Goal: Transaction & Acquisition: Purchase product/service

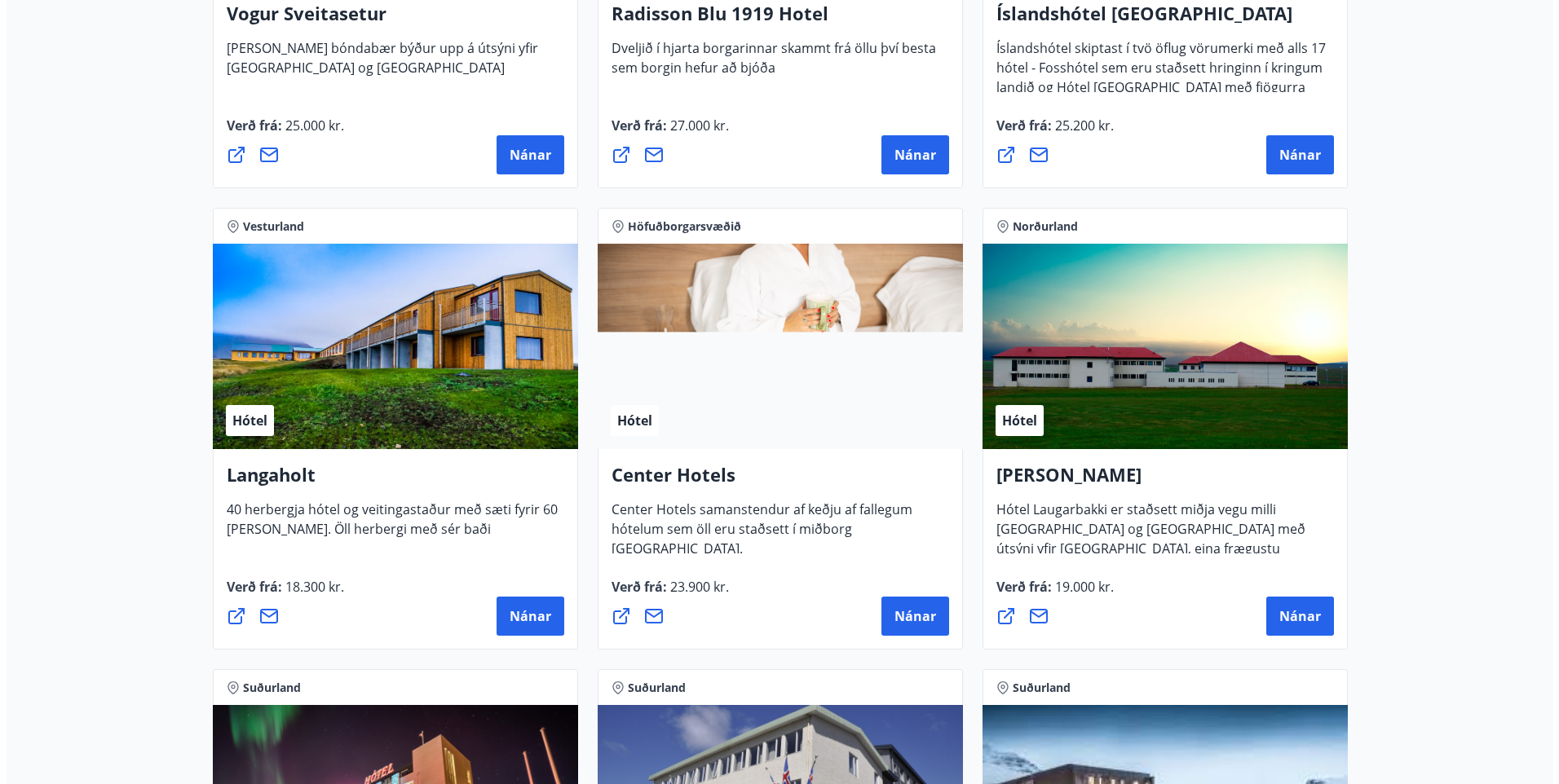
scroll to position [3343, 0]
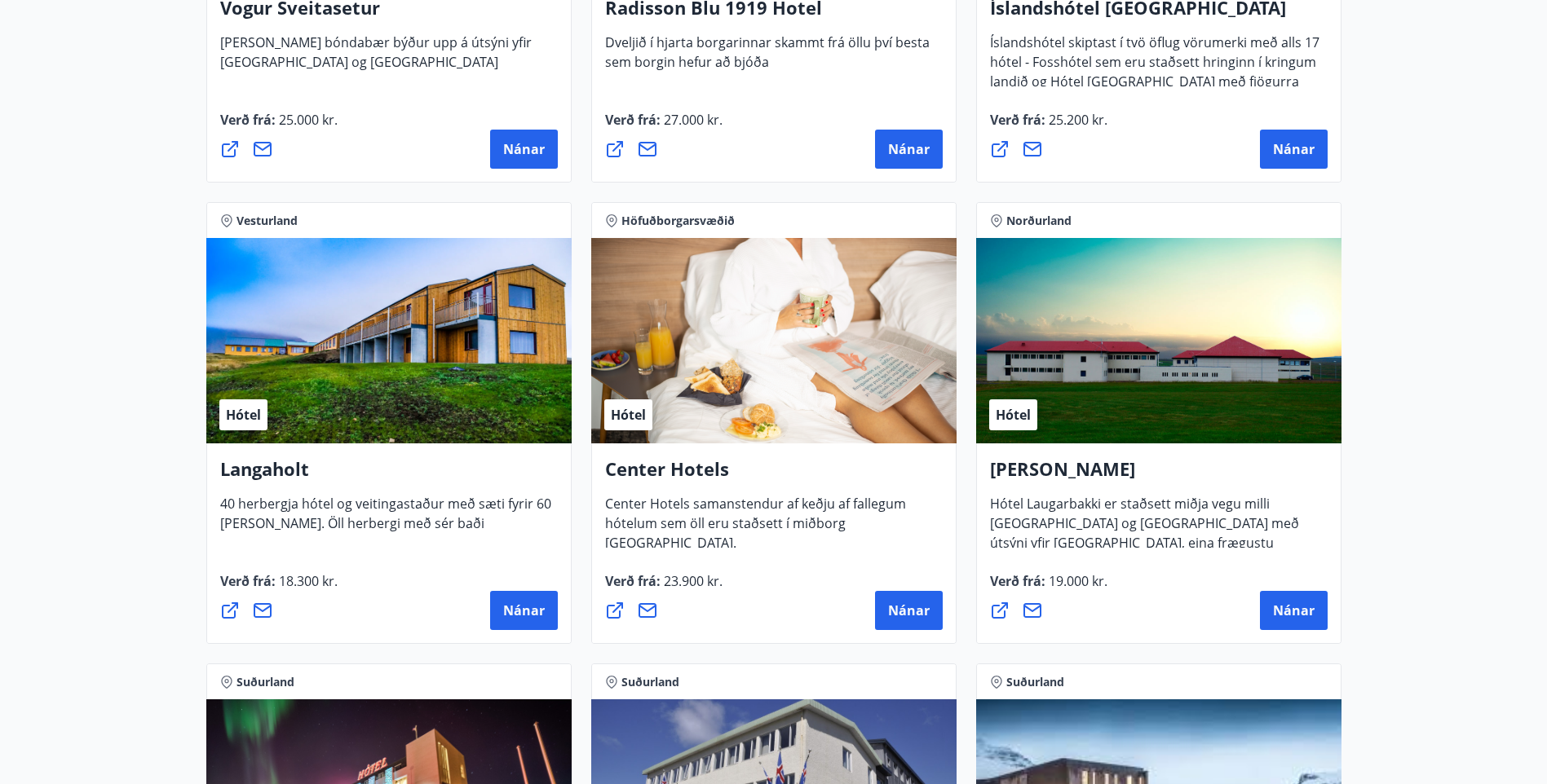
click at [509, 603] on span "Nánar" at bounding box center [524, 611] width 41 height 18
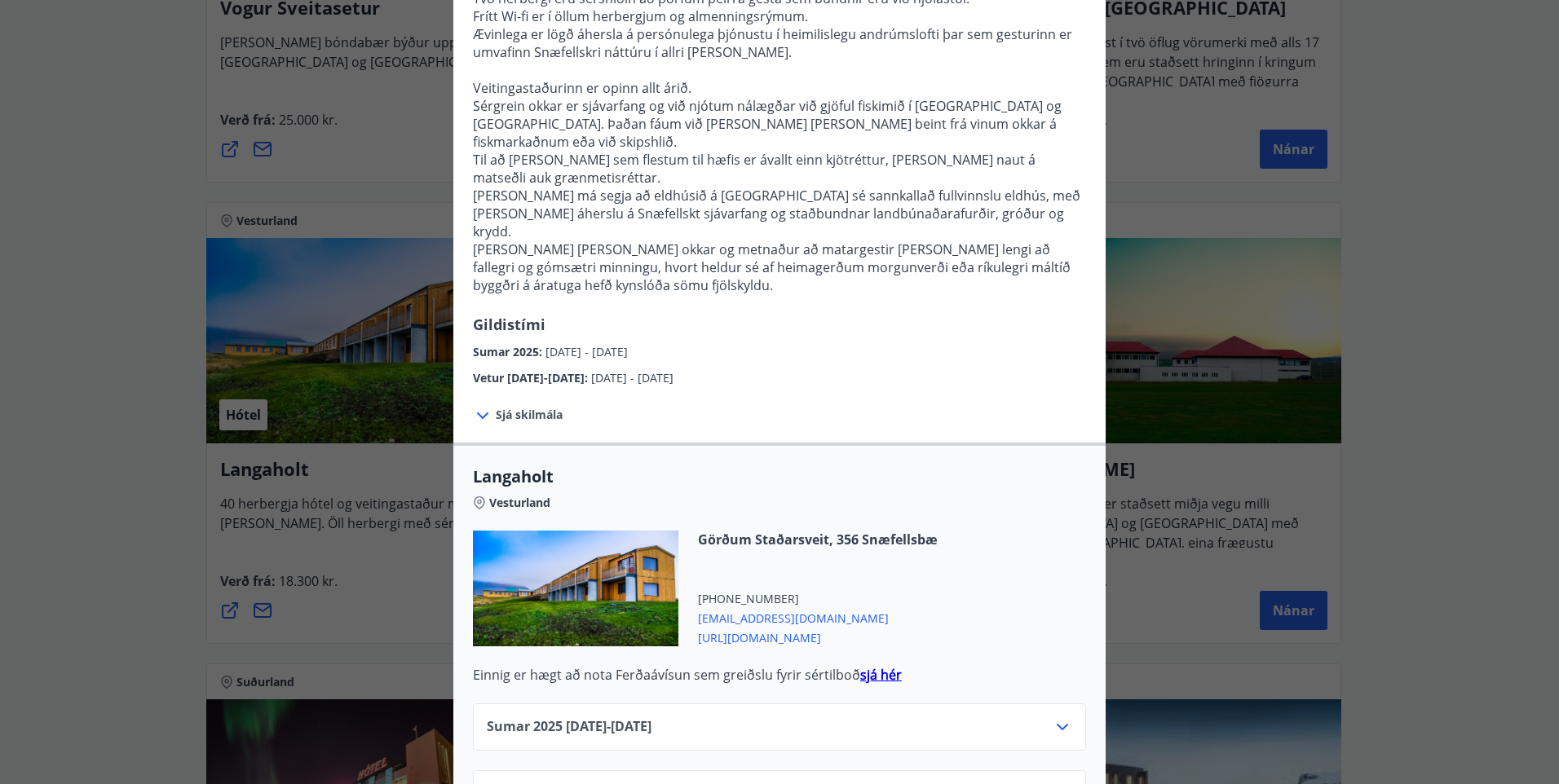
scroll to position [272, 0]
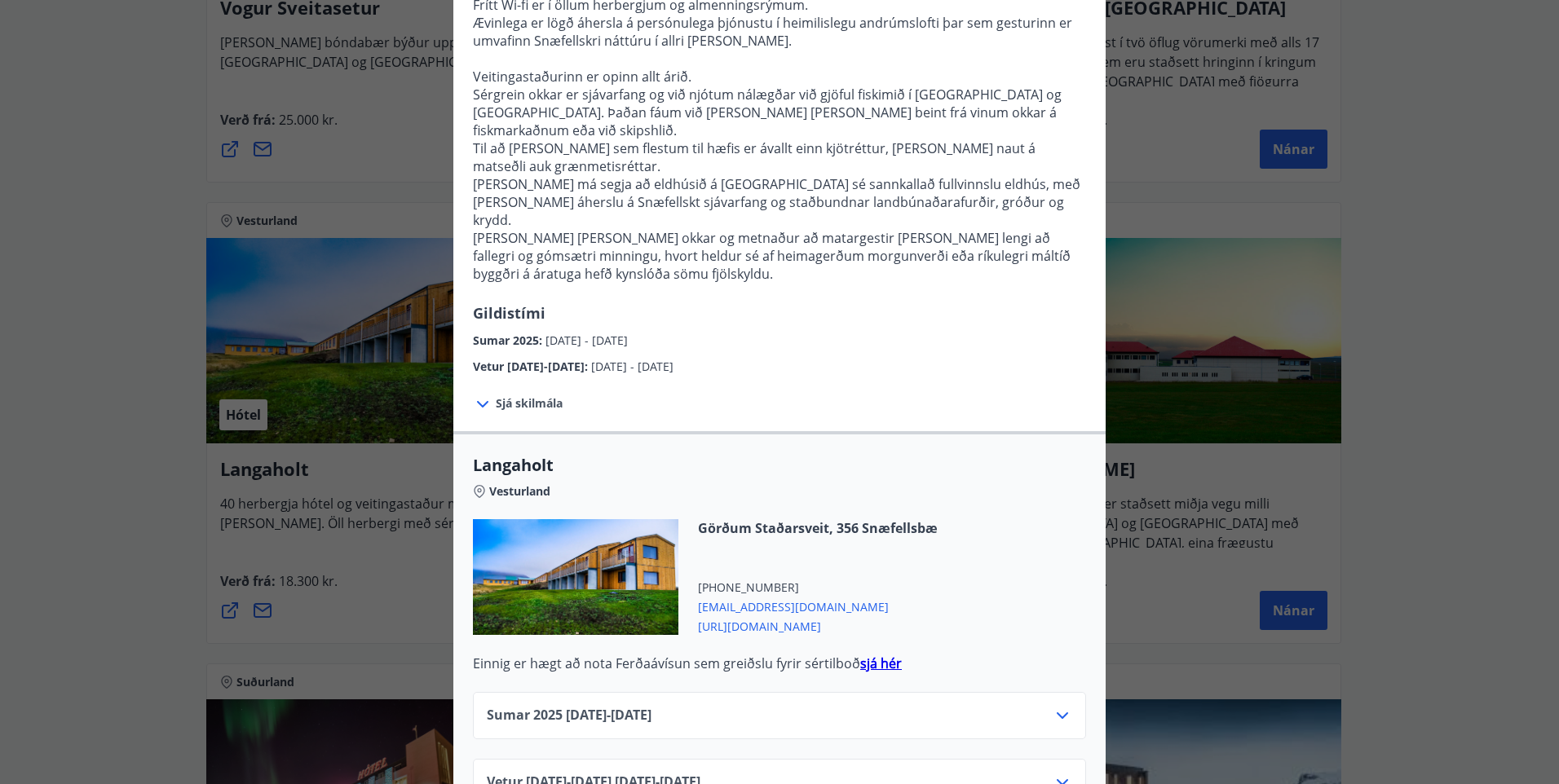
click at [1059, 779] on icon at bounding box center [1062, 782] width 12 height 7
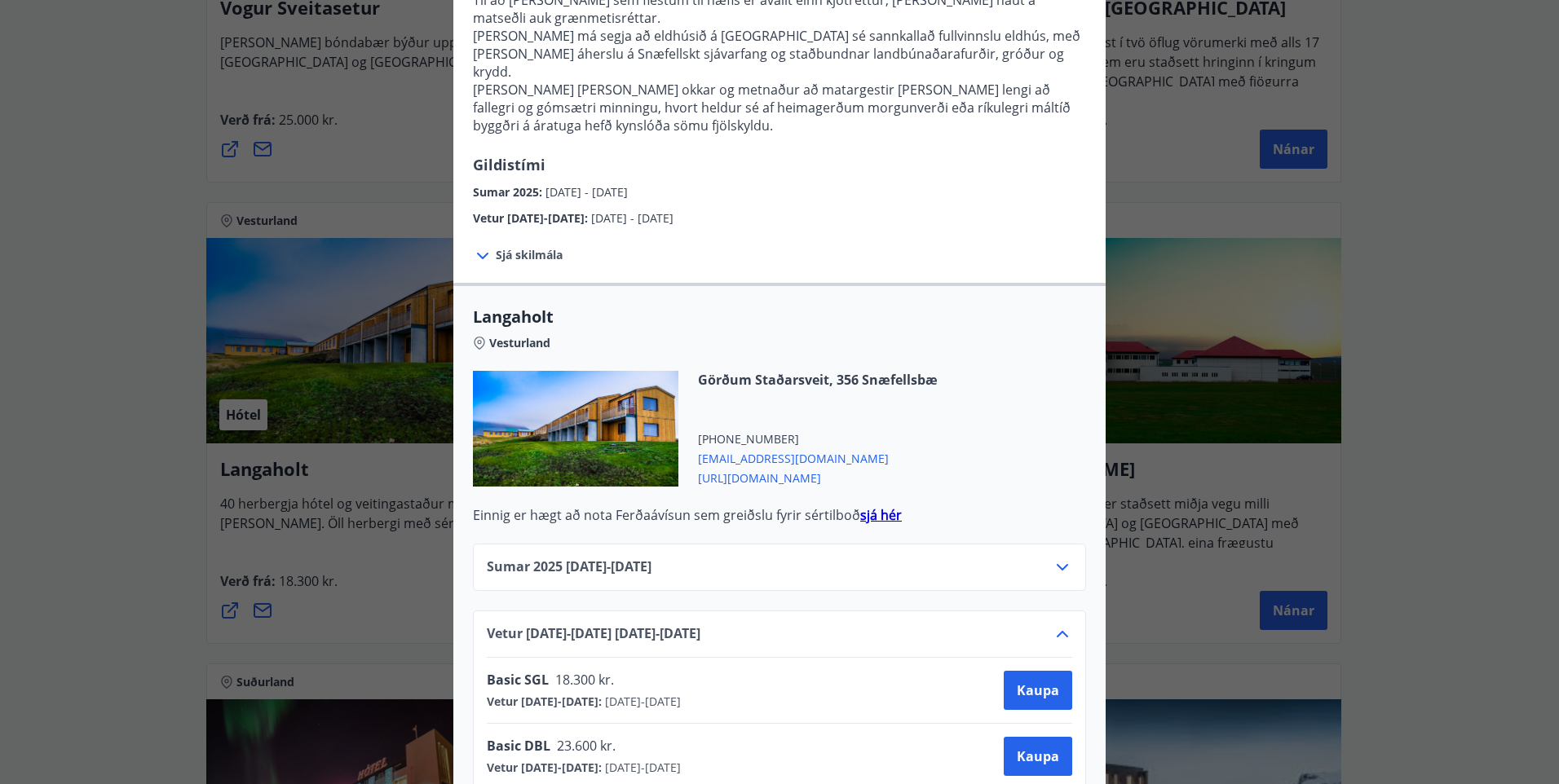
scroll to position [408, 0]
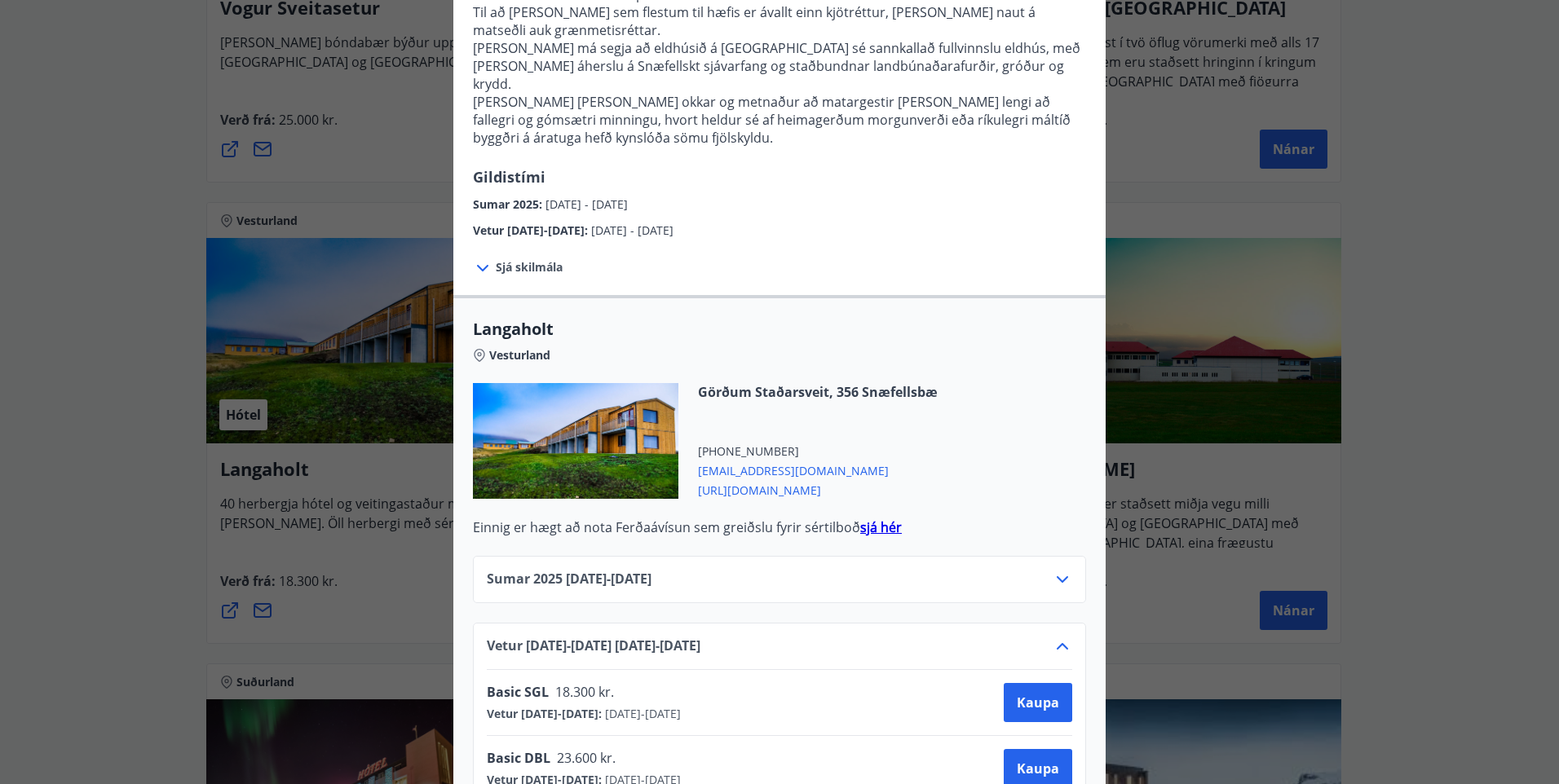
click at [867, 519] on strong "sjá hér" at bounding box center [880, 528] width 41 height 18
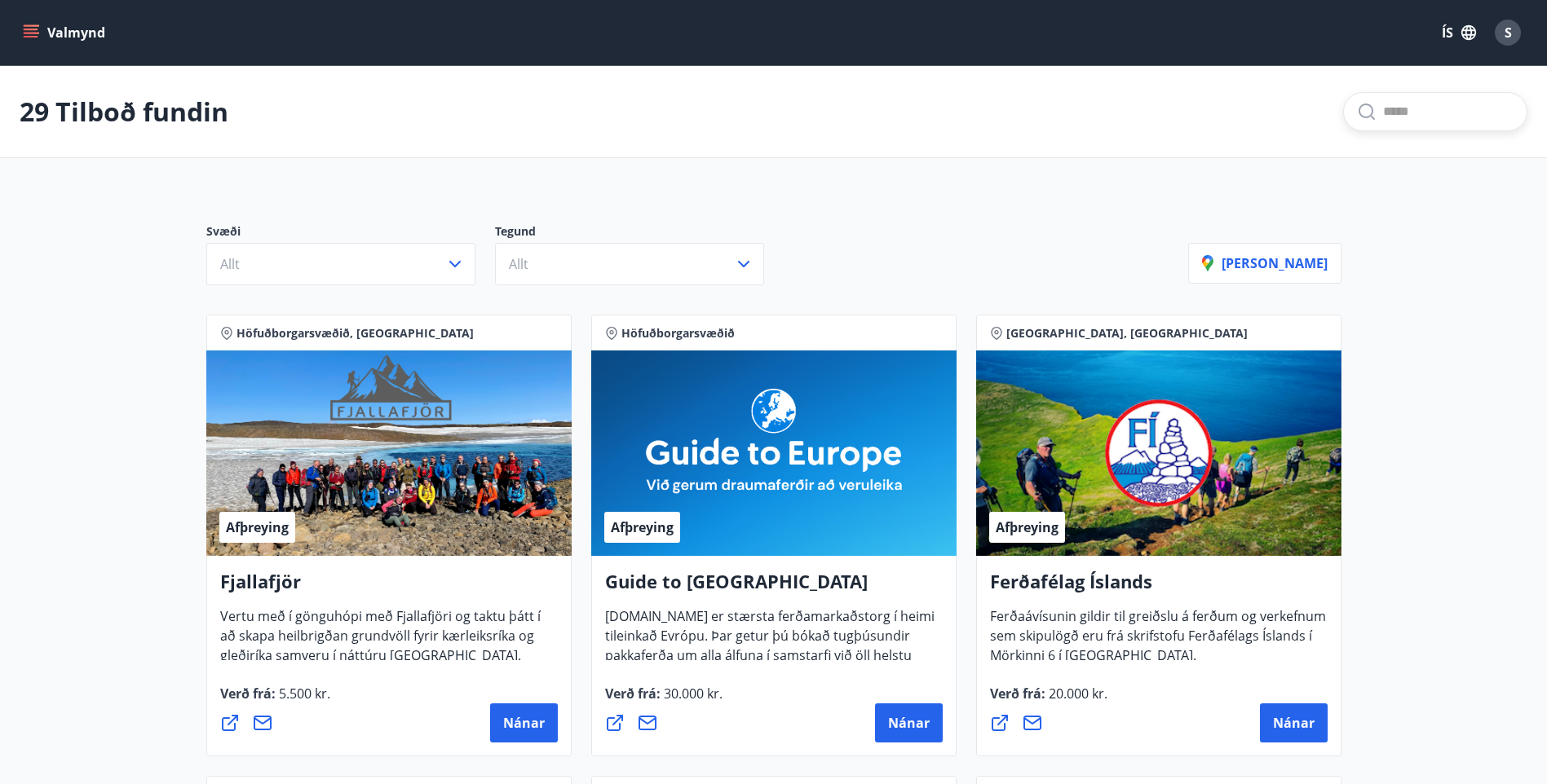
drag, startPoint x: 1391, startPoint y: 113, endPoint x: 1381, endPoint y: 109, distance: 10.8
click at [1391, 112] on input "text" at bounding box center [1448, 112] width 130 height 26
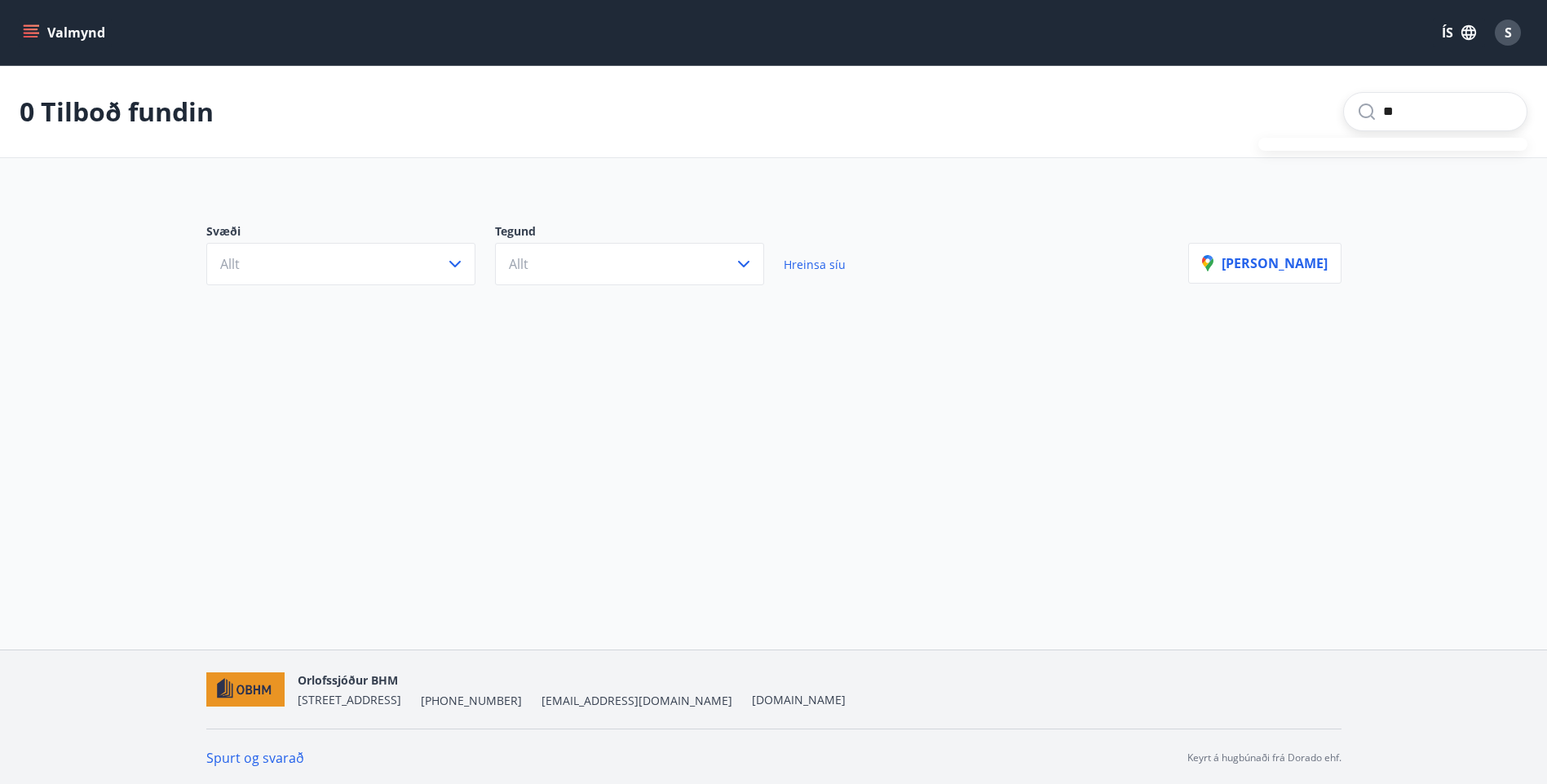
type input "*"
click at [29, 26] on icon "menu" at bounding box center [33, 26] width 18 height 2
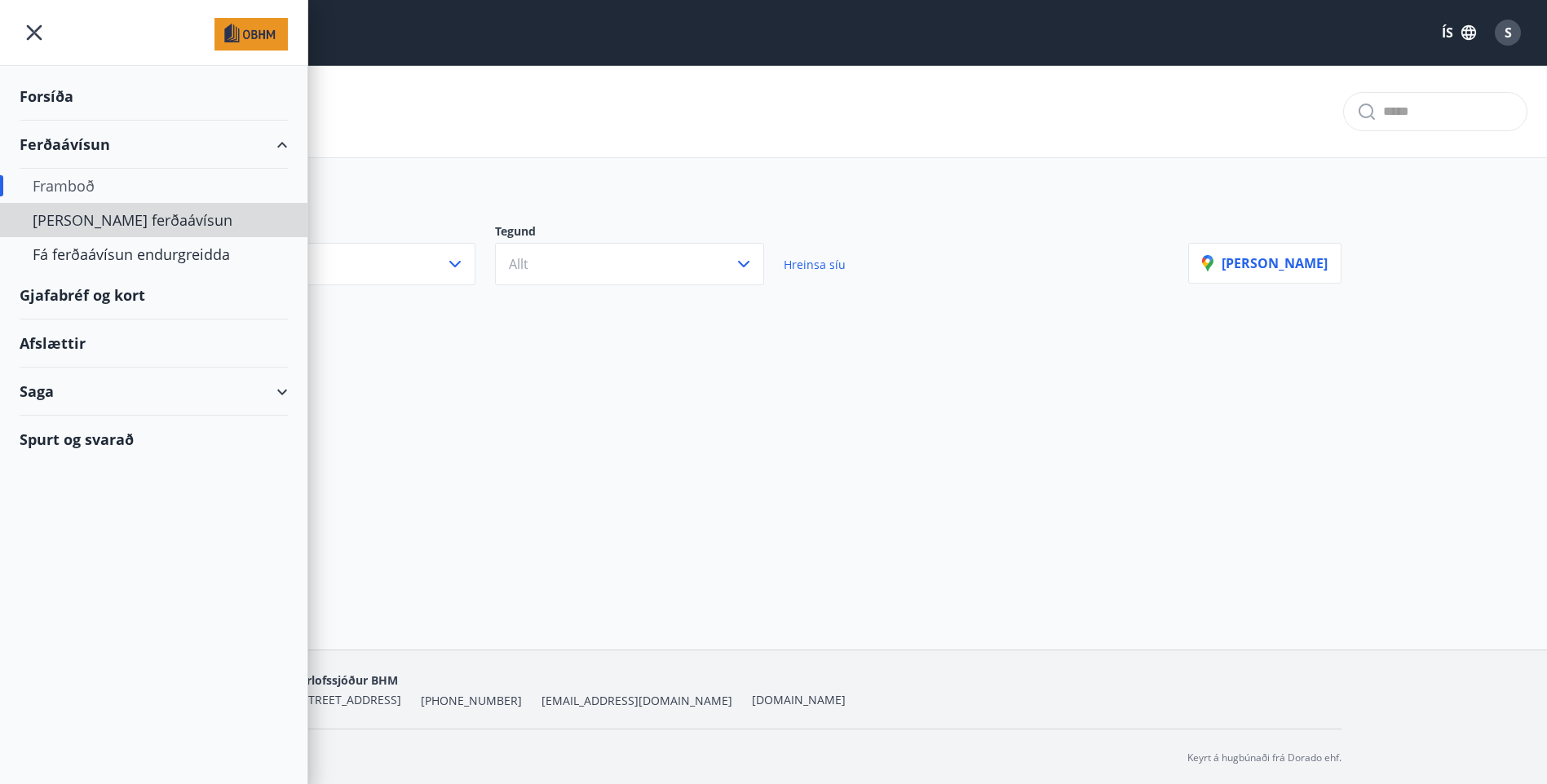
click at [103, 219] on div "[PERSON_NAME] ferðaávísun" at bounding box center [154, 221] width 242 height 35
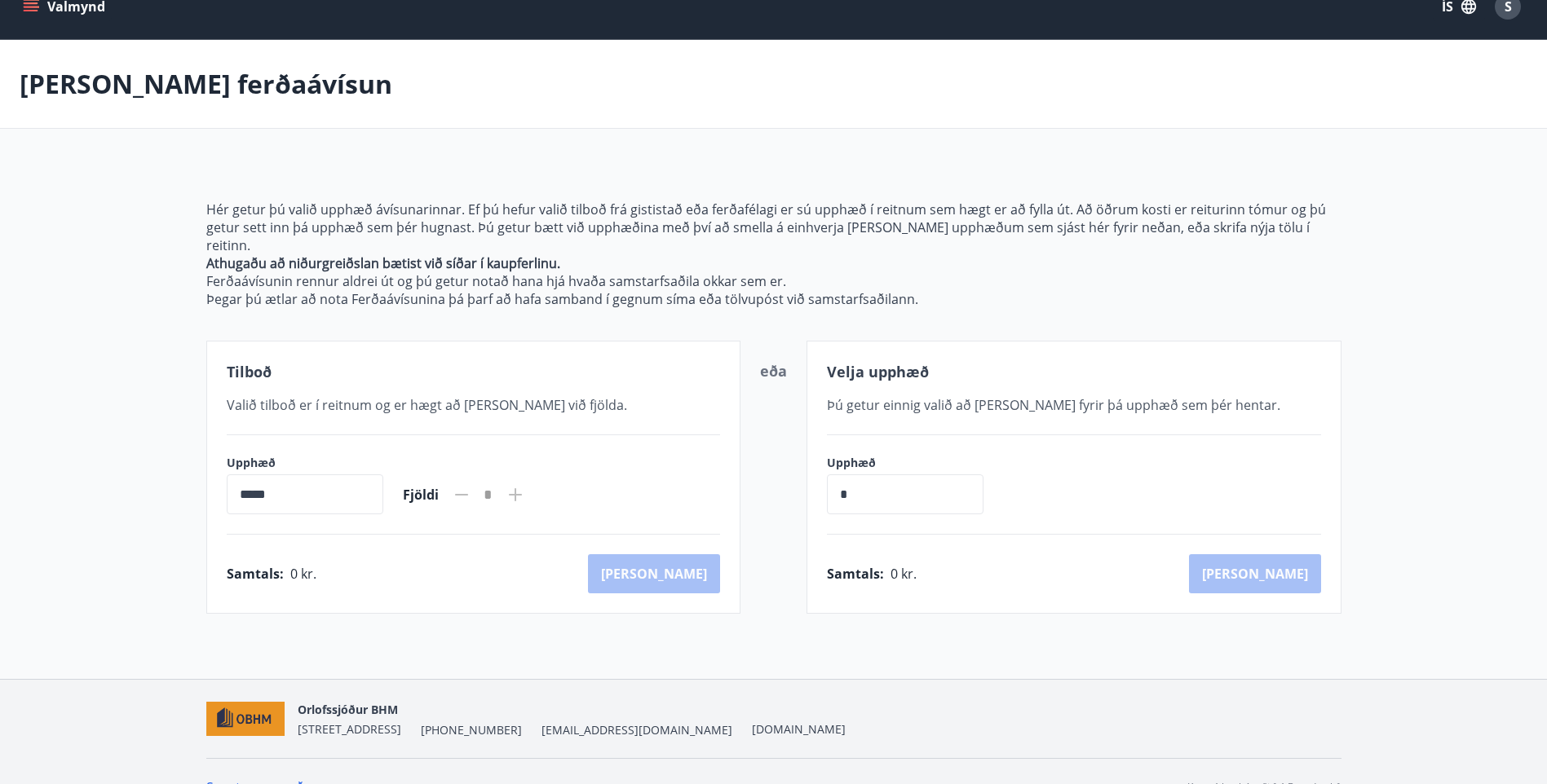
scroll to position [40, 0]
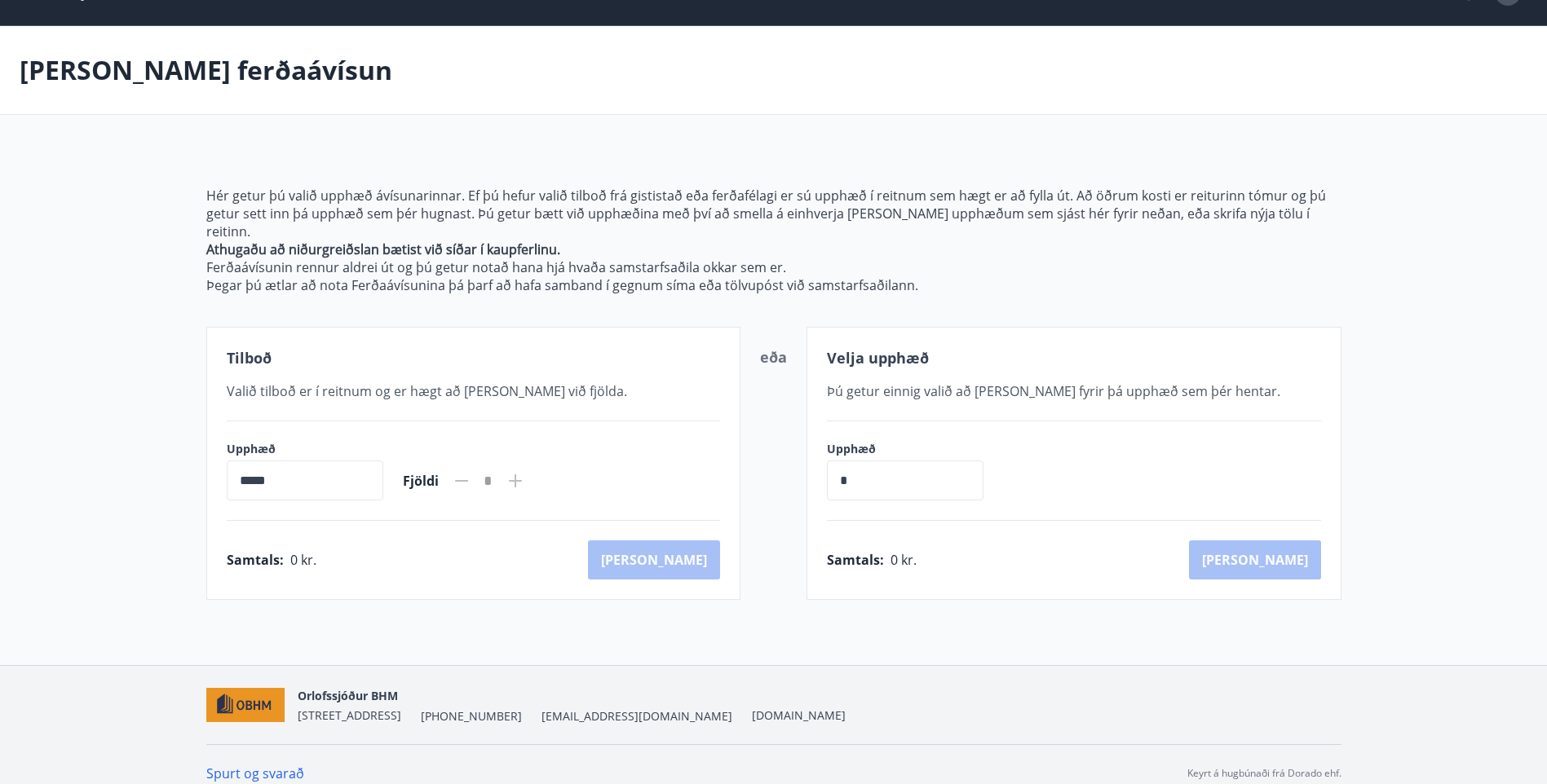
click at [526, 471] on icon at bounding box center [516, 481] width 20 height 20
click at [325, 463] on input "*****" at bounding box center [305, 480] width 157 height 40
click at [328, 461] on input "*****" at bounding box center [305, 480] width 157 height 40
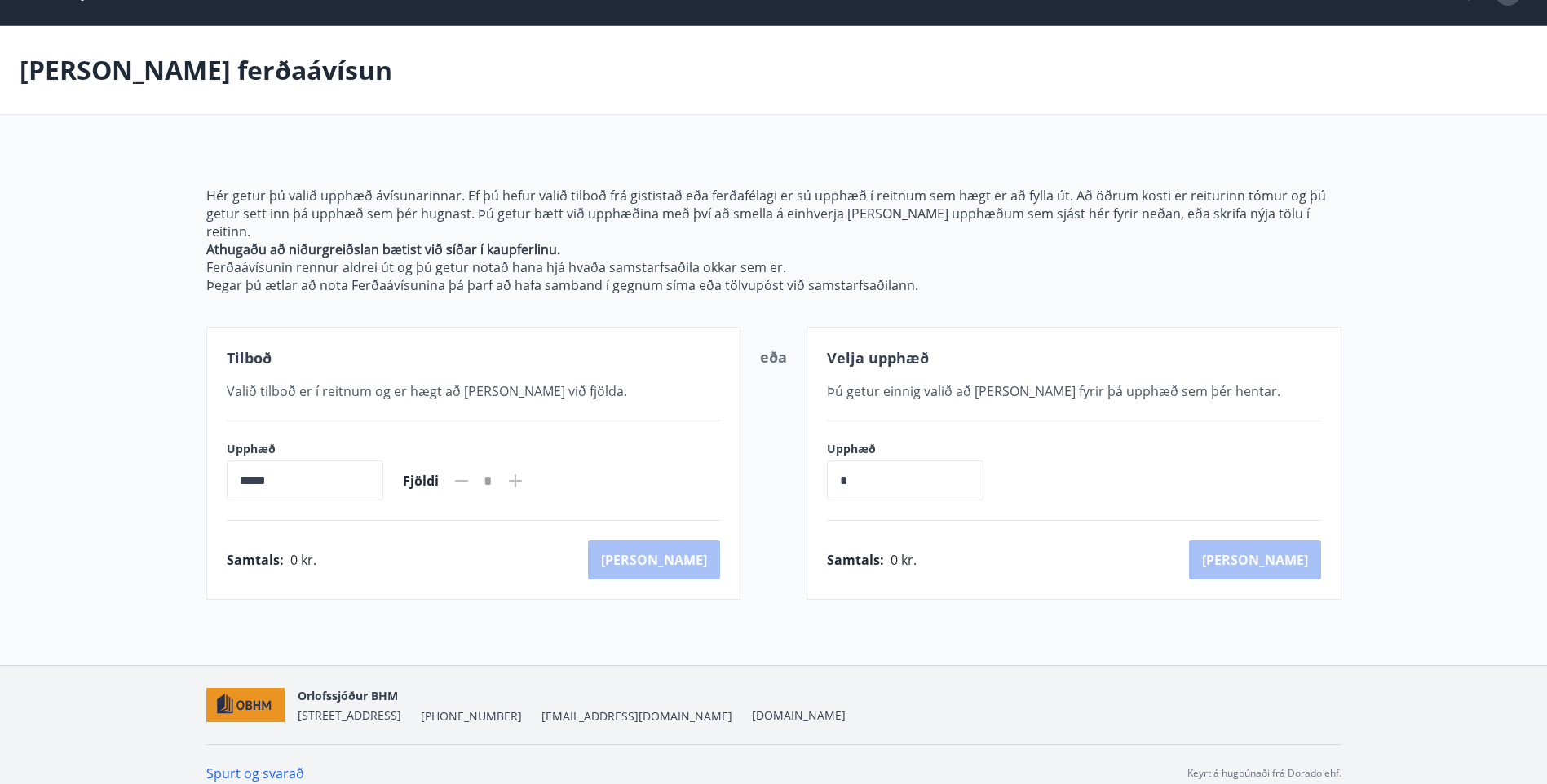
click at [522, 474] on icon at bounding box center [516, 481] width 13 height 13
click at [922, 469] on input "*" at bounding box center [905, 480] width 157 height 40
type input "******"
click at [1283, 541] on button "Kaup" at bounding box center [1255, 560] width 132 height 40
